Goal: Transaction & Acquisition: Purchase product/service

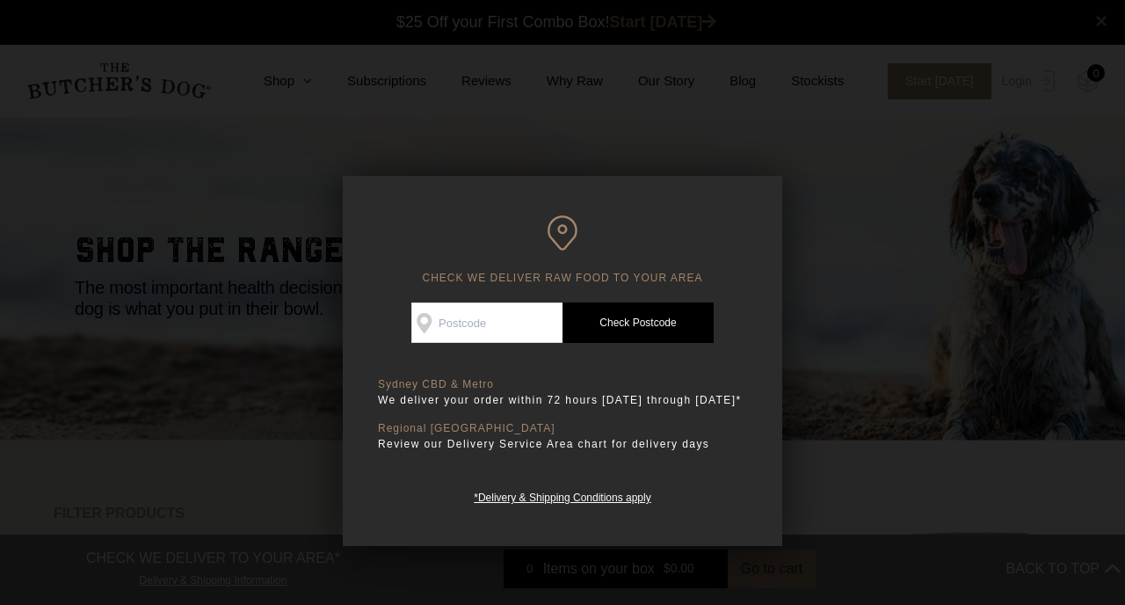
click at [497, 324] on input "Check Availability At" at bounding box center [487, 322] width 151 height 40
type input "3008"
click at [615, 331] on link "Check Postcode" at bounding box center [638, 322] width 151 height 40
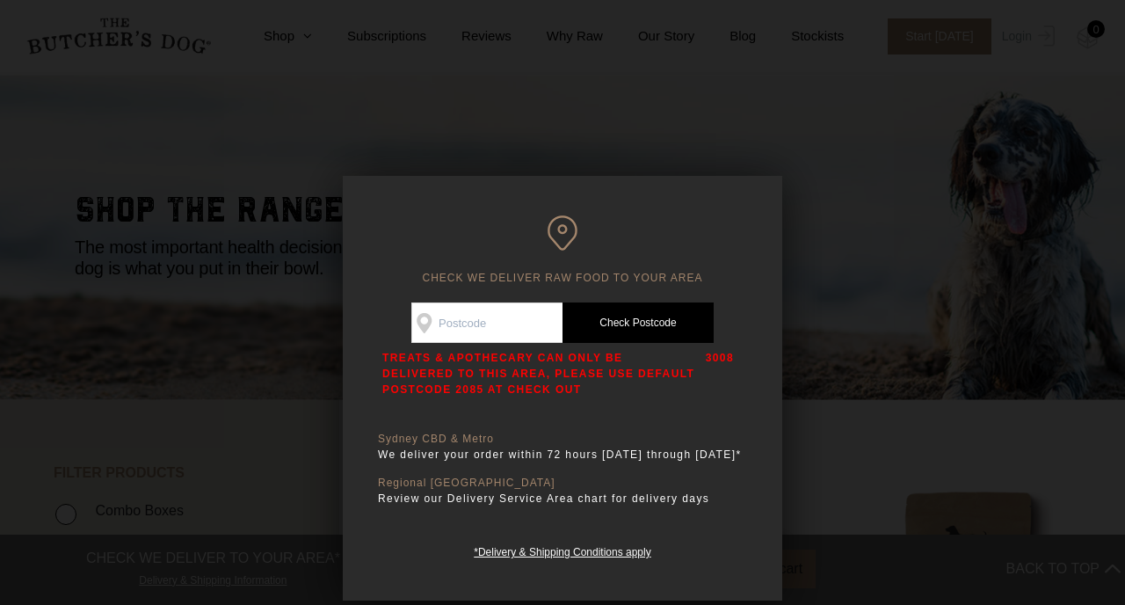
scroll to position [43, 0]
click at [659, 164] on div at bounding box center [562, 302] width 1125 height 605
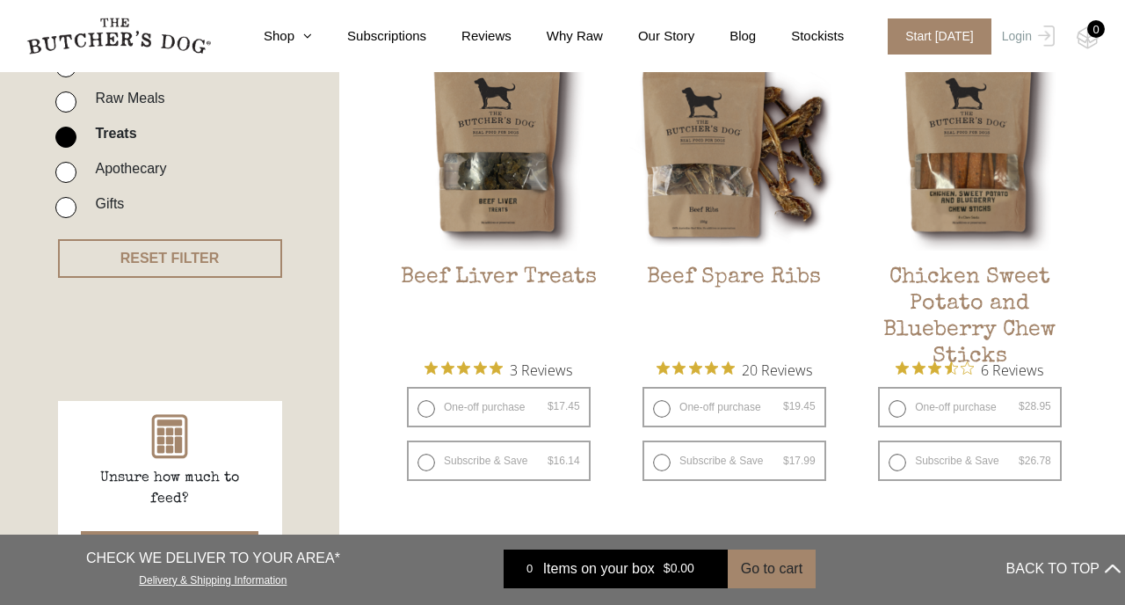
scroll to position [485, 0]
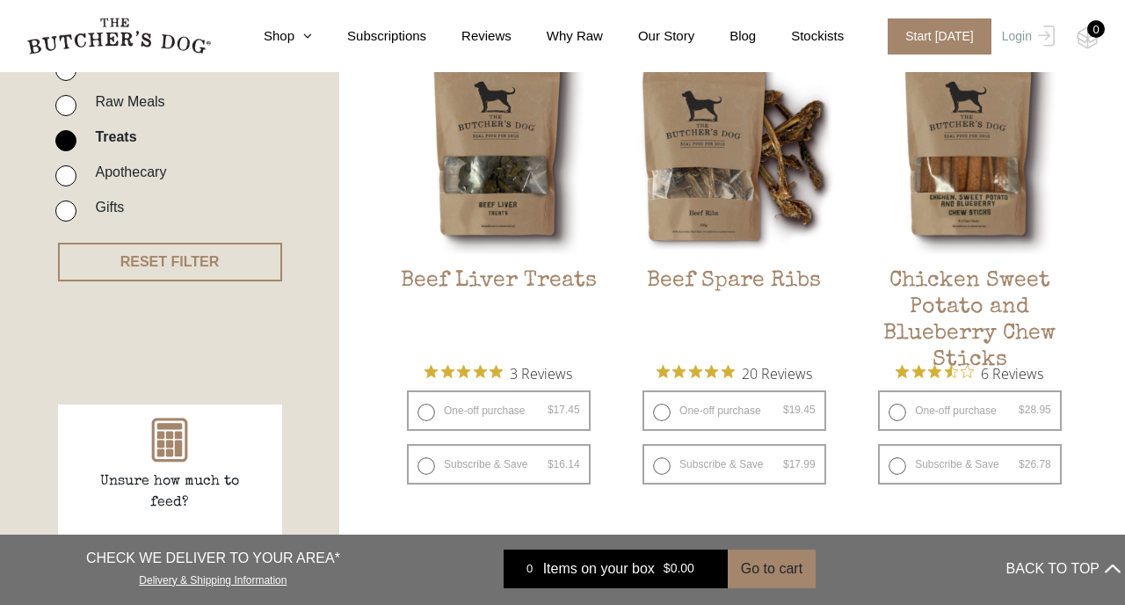
click at [126, 164] on label "Apothecary" at bounding box center [126, 172] width 80 height 24
click at [76, 165] on input "Apothecary" at bounding box center [65, 175] width 21 height 21
checkbox input "true"
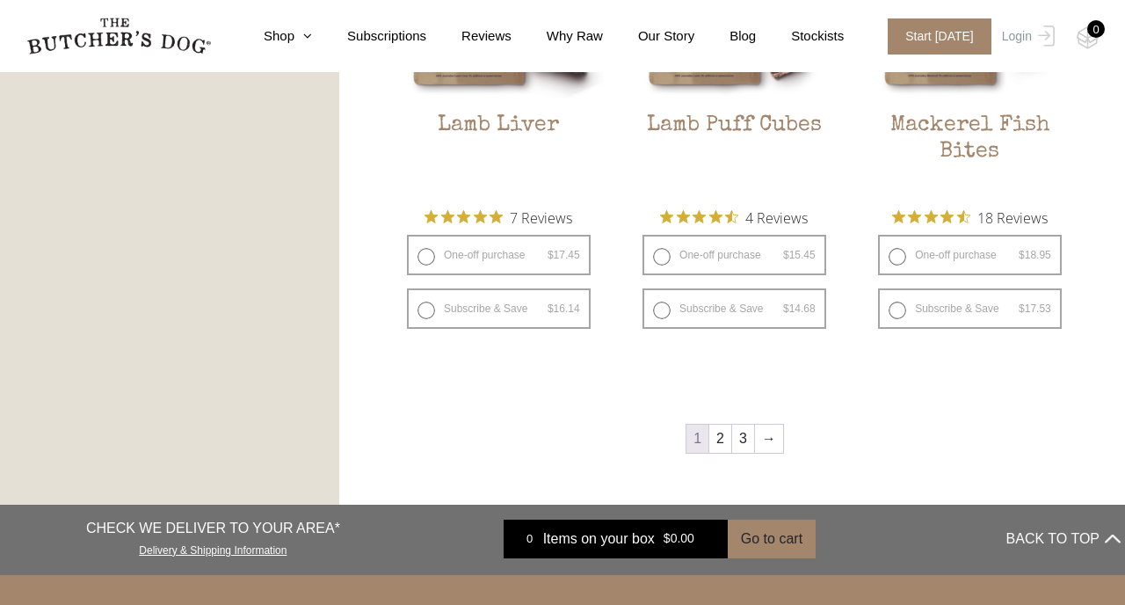
scroll to position [2309, 0]
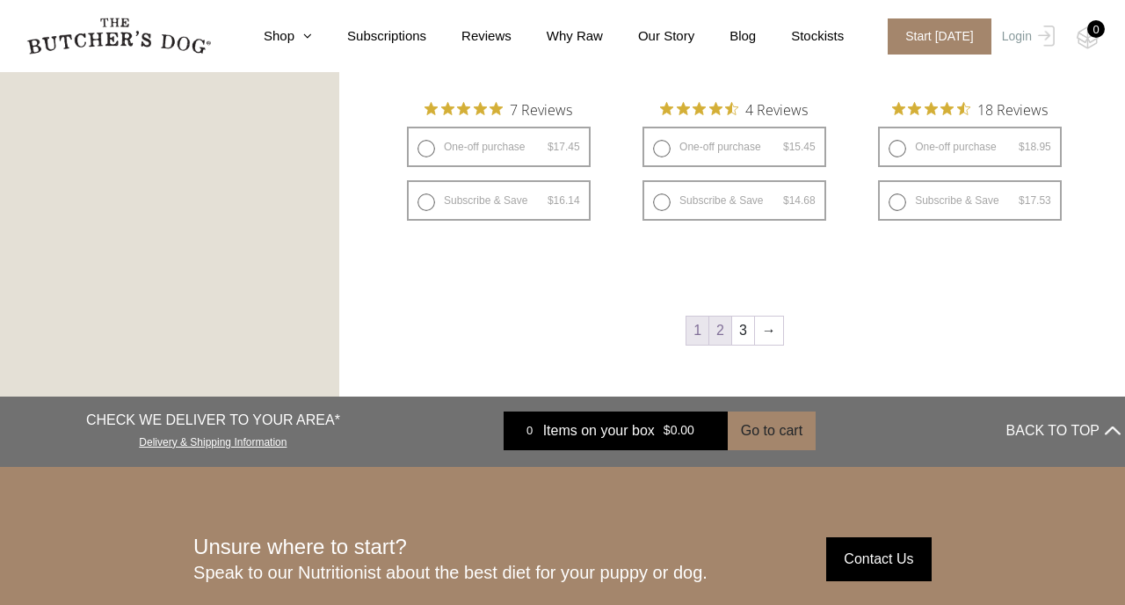
click at [725, 335] on link "2" at bounding box center [721, 331] width 22 height 28
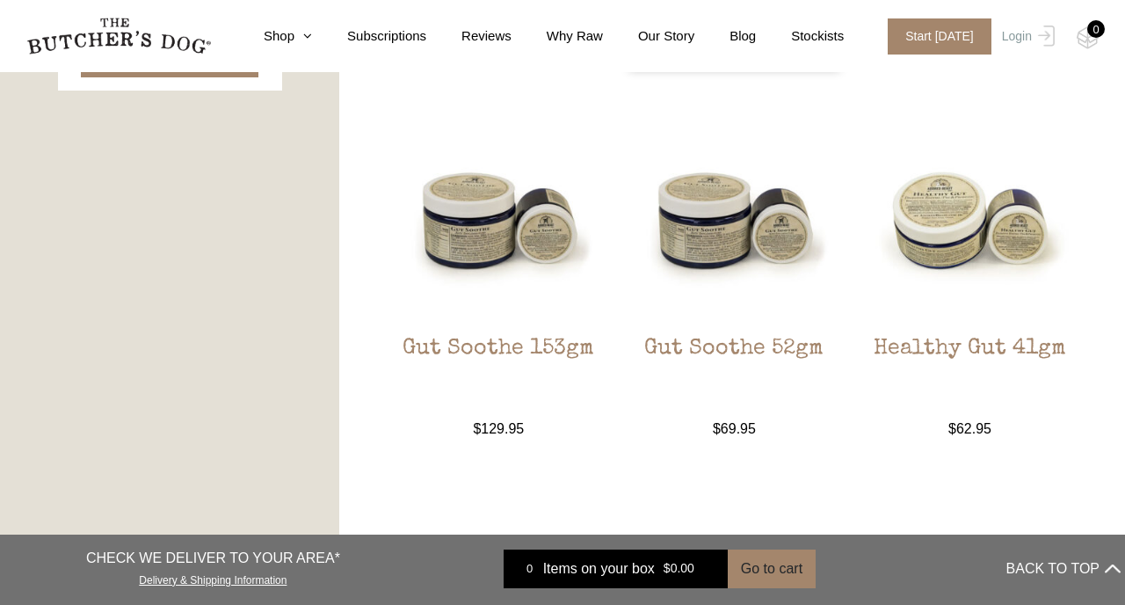
scroll to position [1008, 0]
